Goal: Navigation & Orientation: Find specific page/section

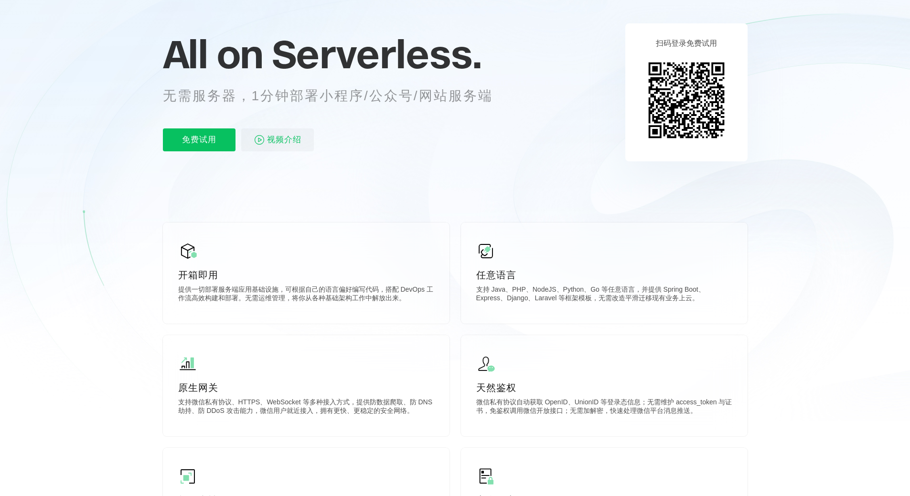
scroll to position [96, 0]
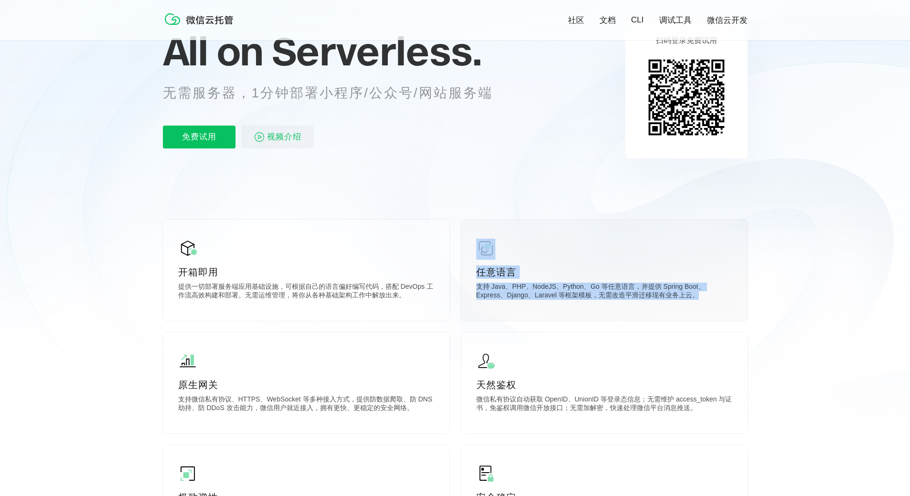
drag, startPoint x: 599, startPoint y: 297, endPoint x: 484, endPoint y: 259, distance: 121.6
click at [484, 259] on div "任意语言 支持 Java、PHP、NodeJS、Python、Go 等任意语言，并提供 Spring Boot、Express、Django、Laravel …" at bounding box center [604, 270] width 287 height 101
click at [506, 281] on div "任意语言 支持 Java、PHP、NodeJS、Python、Go 等任意语言，并提供 Spring Boot、Express、Django、Laravel …" at bounding box center [604, 270] width 287 height 101
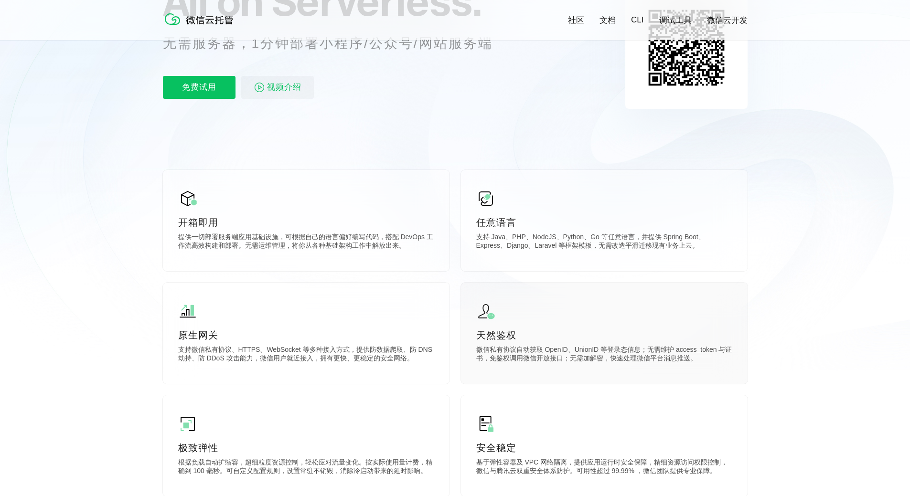
scroll to position [191, 0]
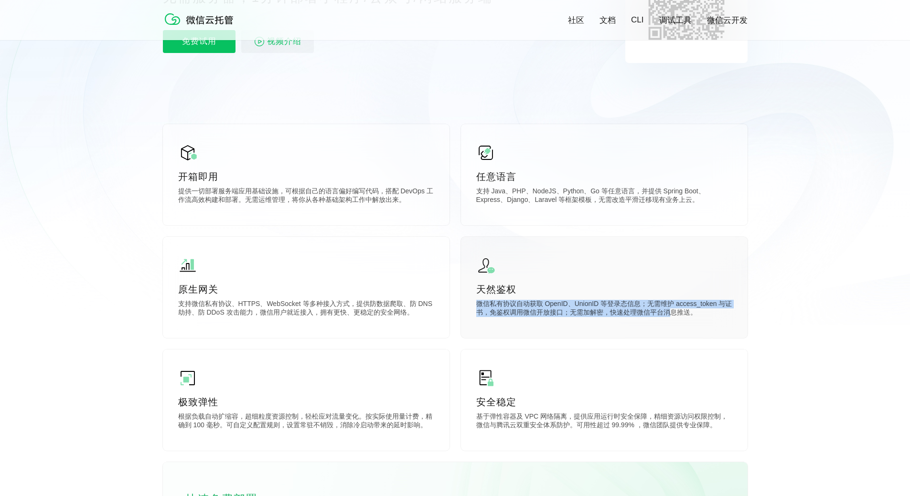
drag, startPoint x: 548, startPoint y: 298, endPoint x: 673, endPoint y: 319, distance: 126.3
click at [673, 319] on div "天然鉴权 微信私有协议自动获取 OpenID、UnionID 等登录态信息；无需维护 access_token 与证书，免鉴权调用微信开放接口；无需加解密，快…" at bounding box center [604, 287] width 287 height 101
click at [673, 319] on p "微信私有协议自动获取 OpenID、UnionID 等登录态信息；无需维护 access_token 与证书，免鉴权调用微信开放接口；无需加解密，快速处理微信…" at bounding box center [604, 309] width 256 height 19
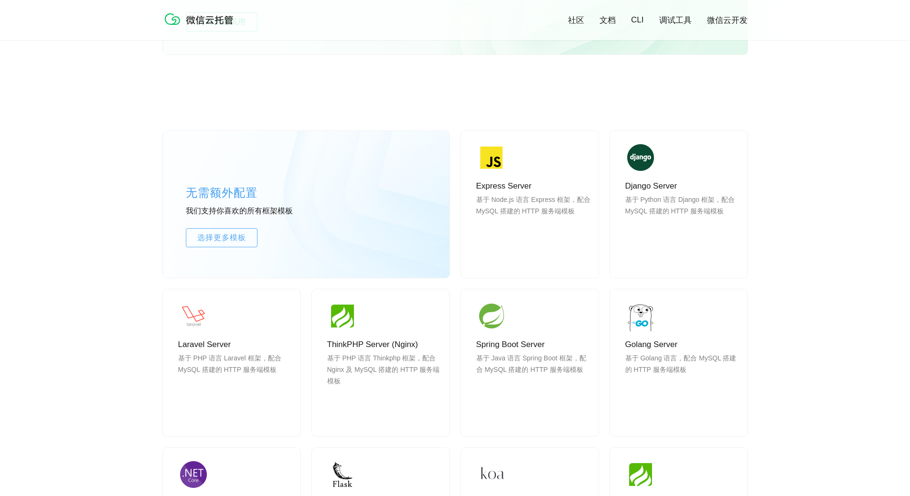
scroll to position [764, 0]
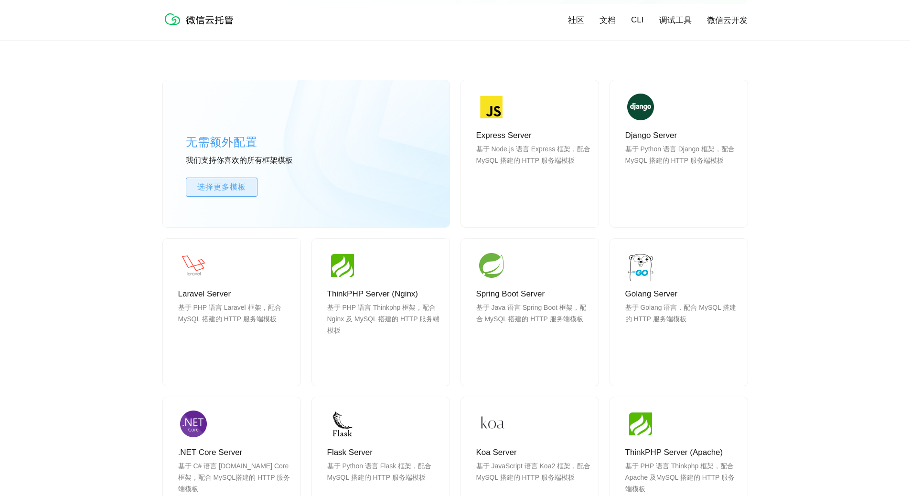
click at [245, 195] on link "选择更多模板" at bounding box center [222, 187] width 72 height 19
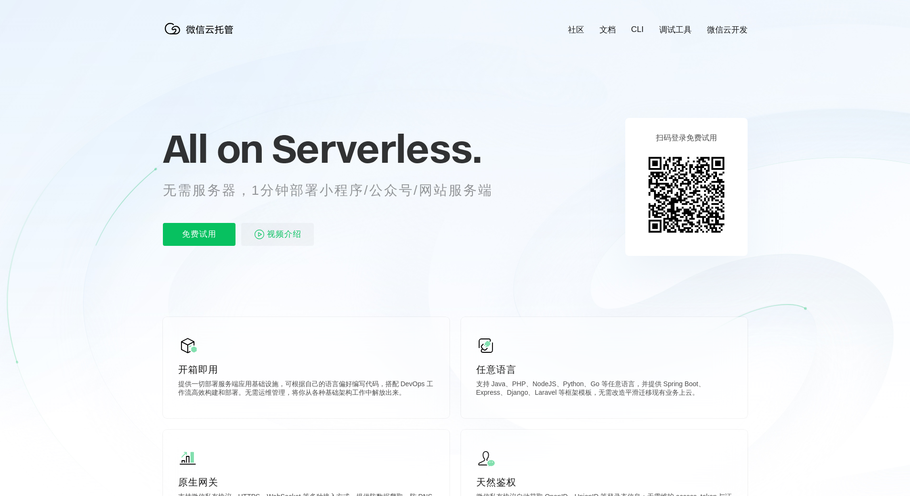
click at [686, 35] on link "调试工具" at bounding box center [675, 29] width 32 height 11
